Goal: Information Seeking & Learning: Learn about a topic

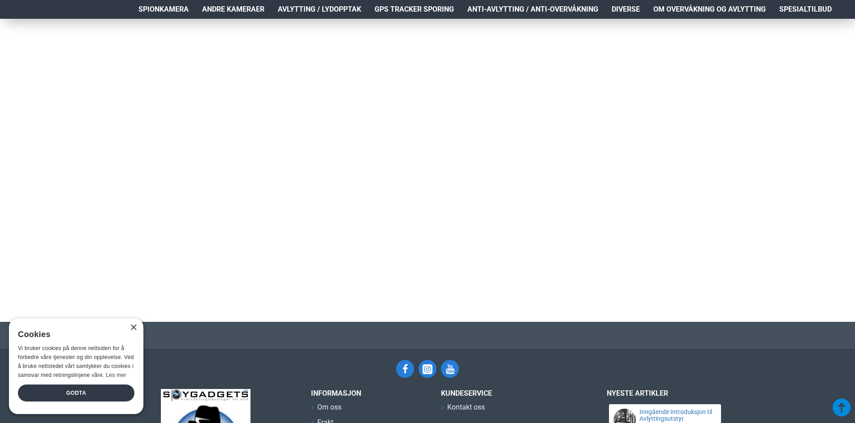
scroll to position [1355, 0]
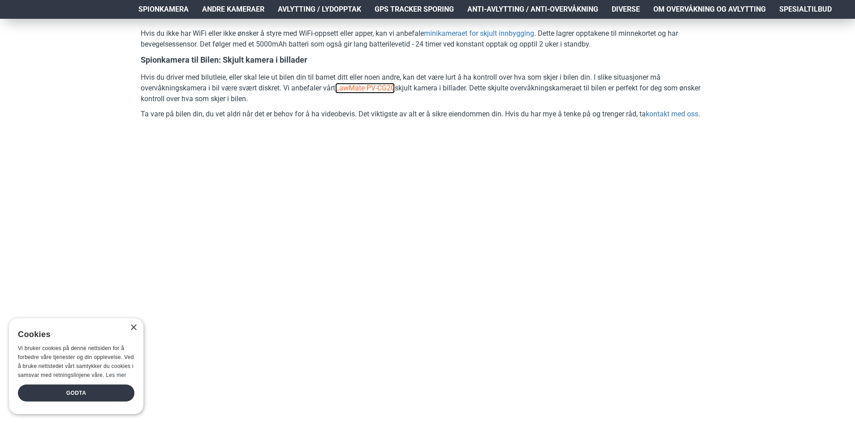
click at [379, 89] on link "LawMate PV-CG20" at bounding box center [365, 88] width 60 height 11
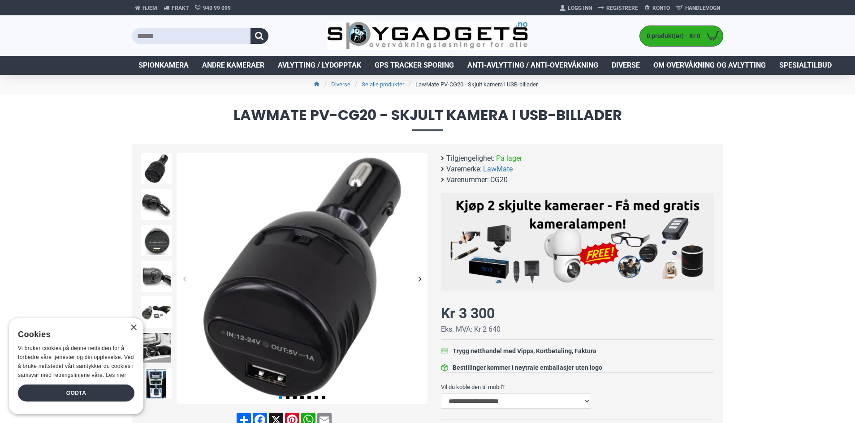
click at [168, 69] on span "Spionkamera" at bounding box center [163, 65] width 50 height 11
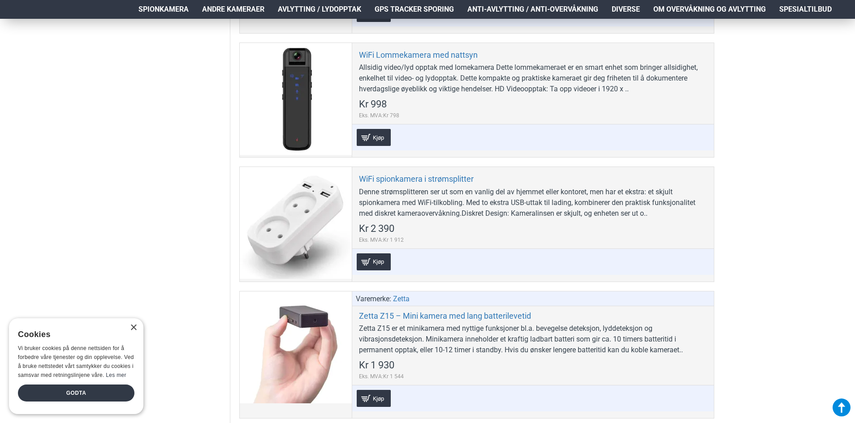
scroll to position [4301, 0]
